Goal: Information Seeking & Learning: Compare options

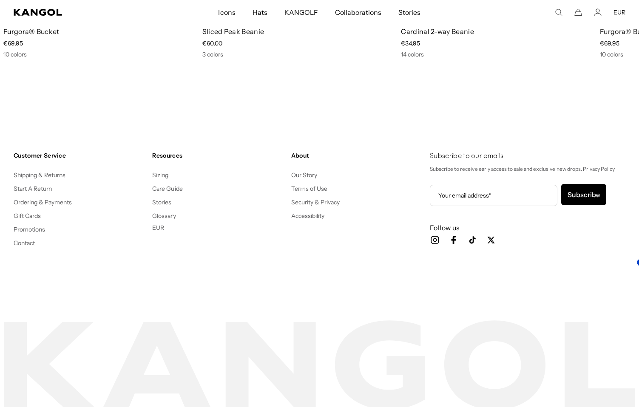
scroll to position [0, 175]
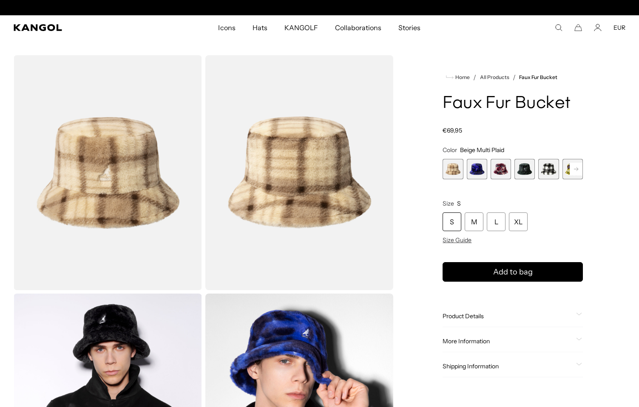
scroll to position [0, 175]
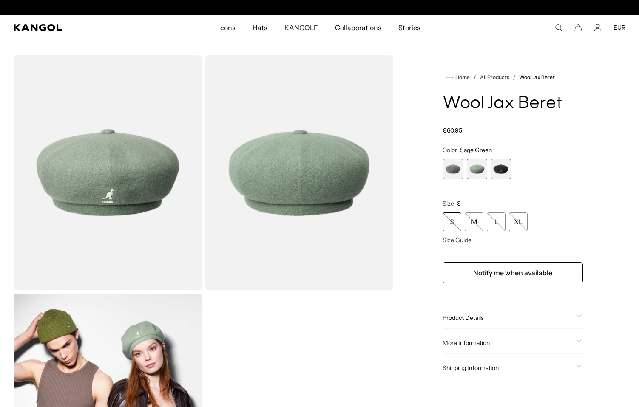
scroll to position [0, 175]
